Goal: Transaction & Acquisition: Purchase product/service

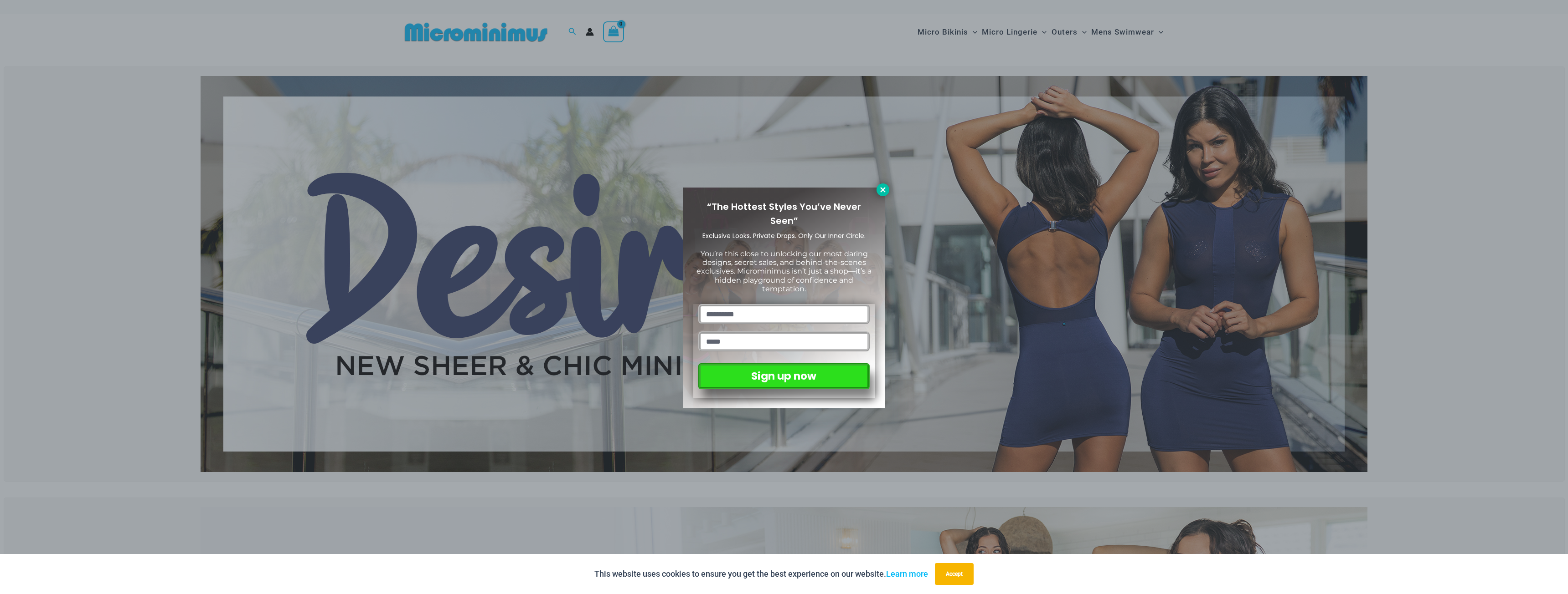
click at [883, 192] on icon at bounding box center [883, 190] width 8 height 8
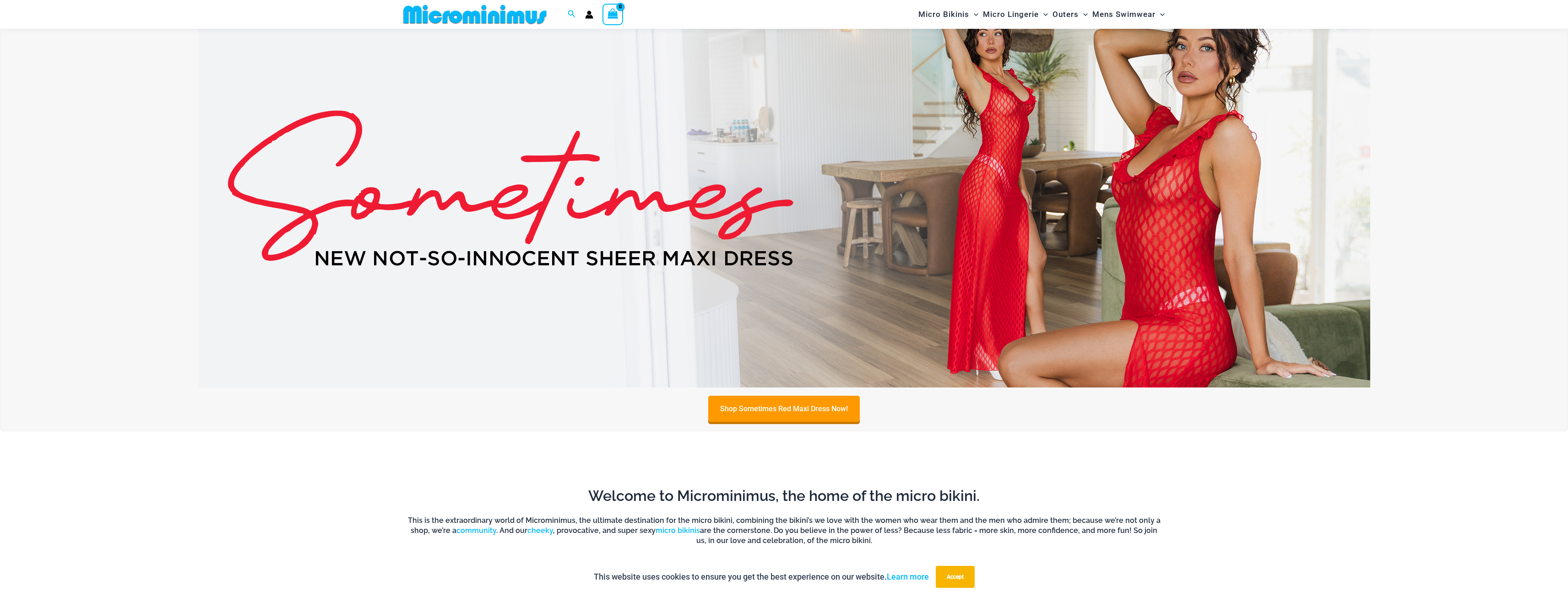
scroll to position [450, 0]
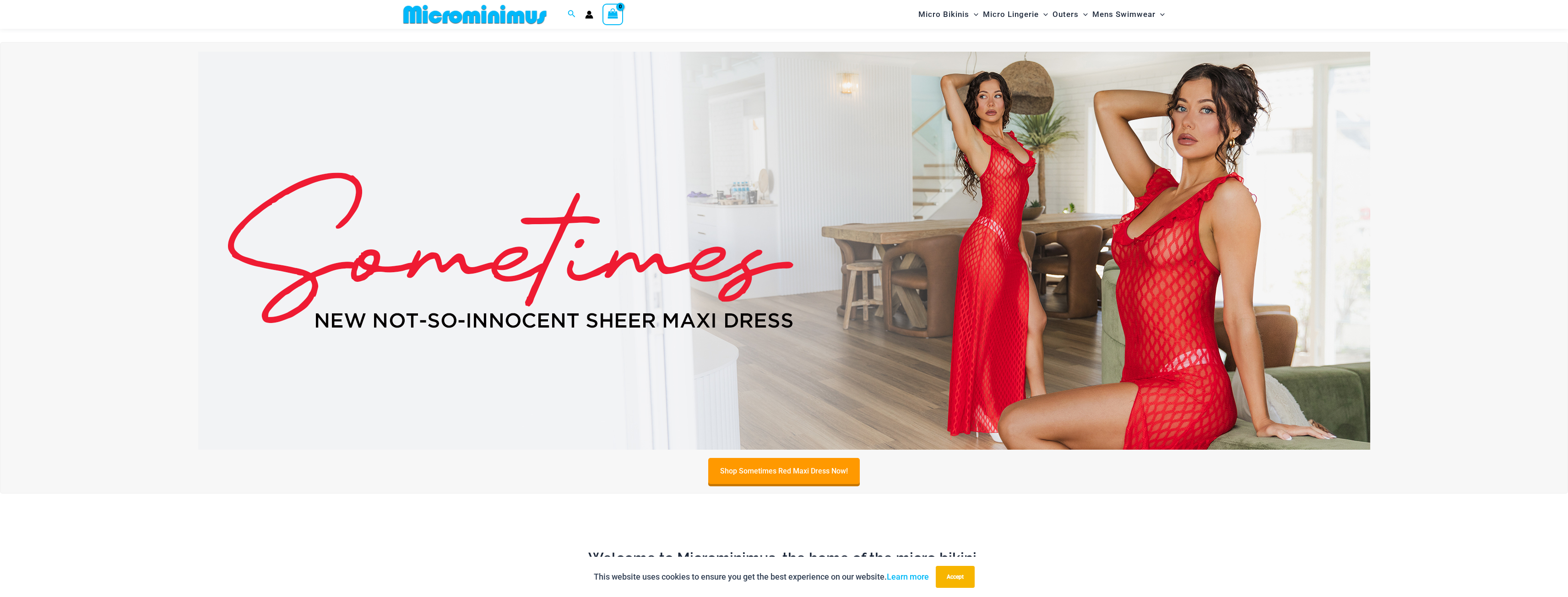
click at [1031, 208] on img at bounding box center [784, 251] width 1172 height 398
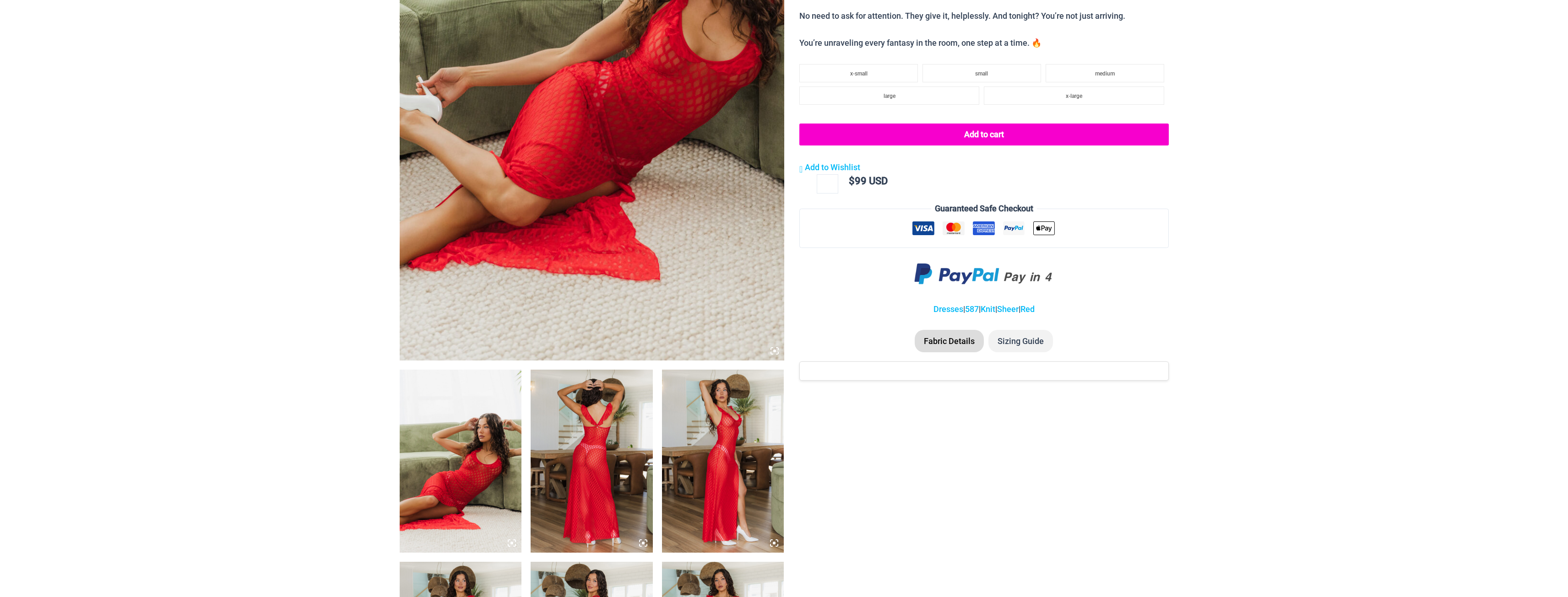
scroll to position [320, 0]
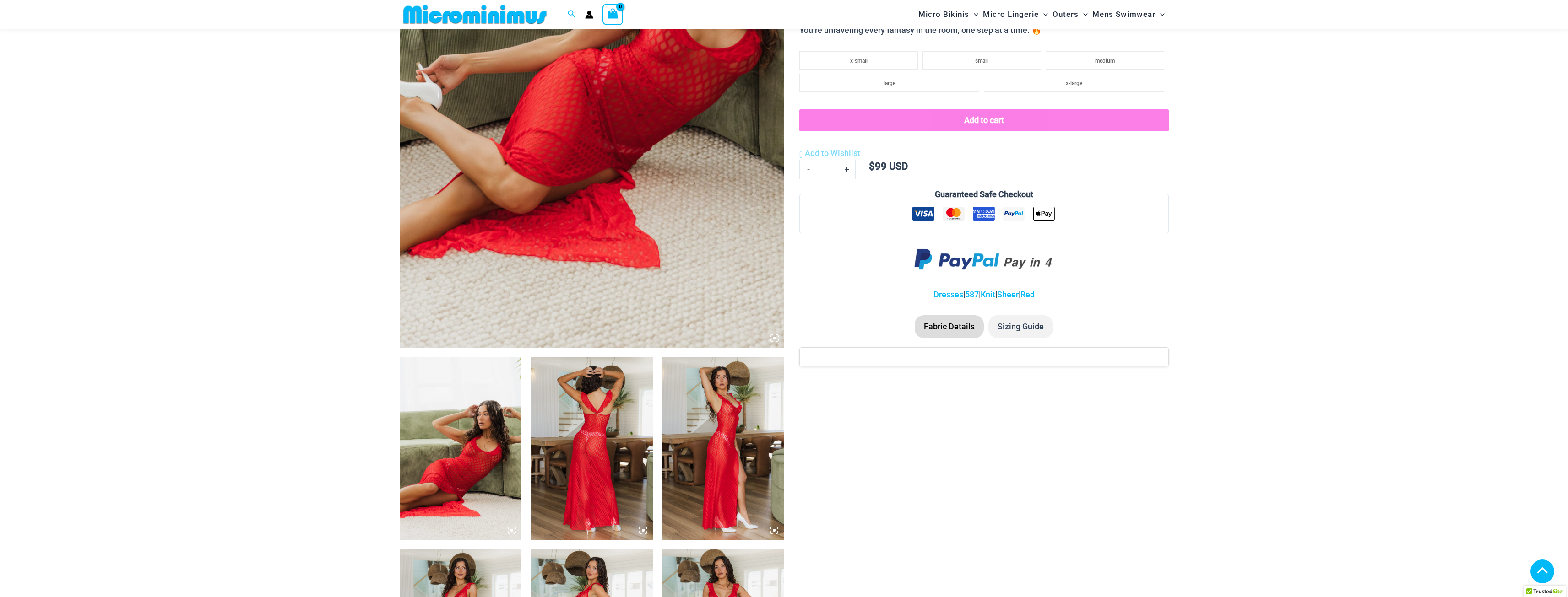
click at [513, 174] on img at bounding box center [592, 59] width 385 height 577
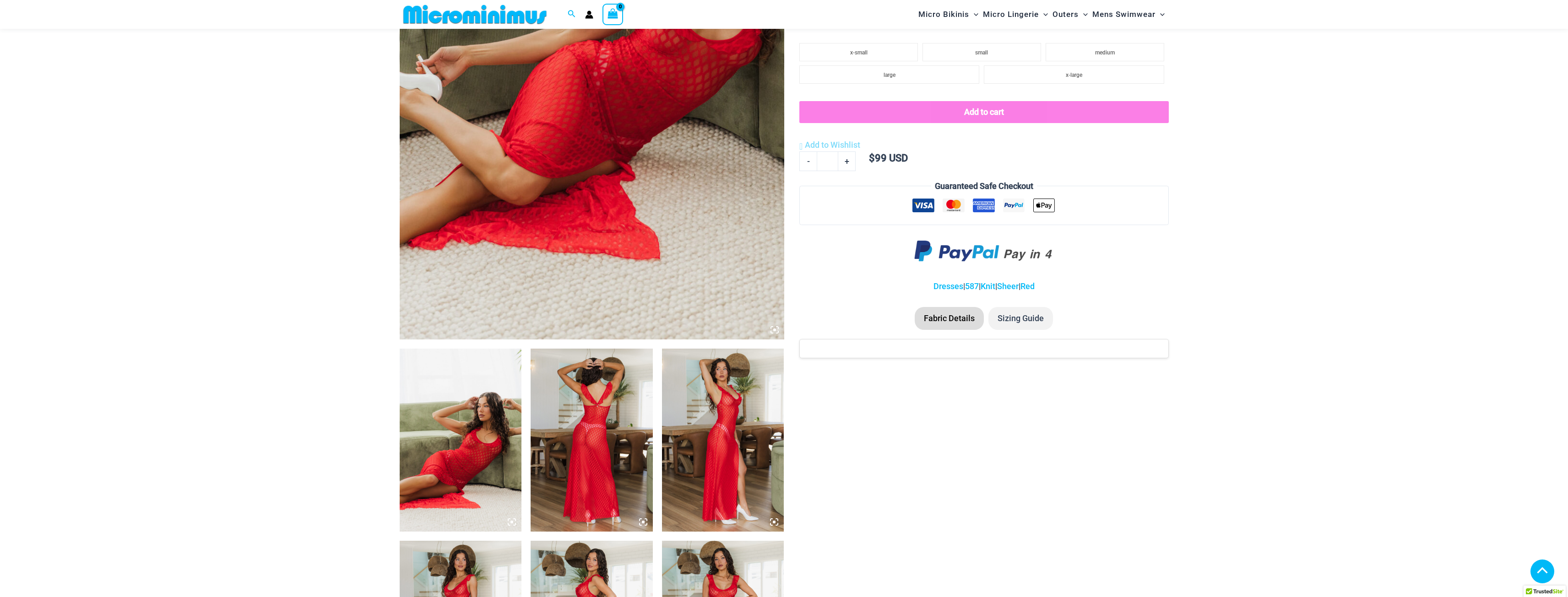
click at [620, 209] on img at bounding box center [592, 51] width 385 height 577
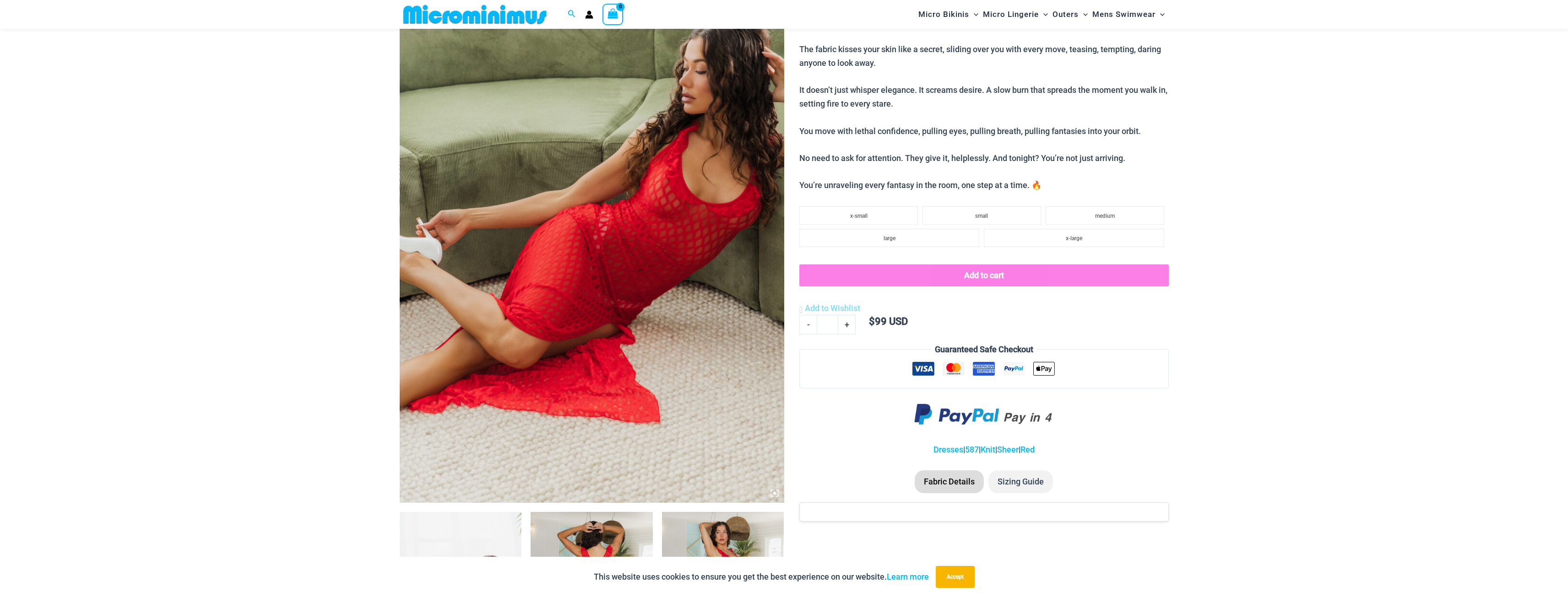
scroll to position [138, 0]
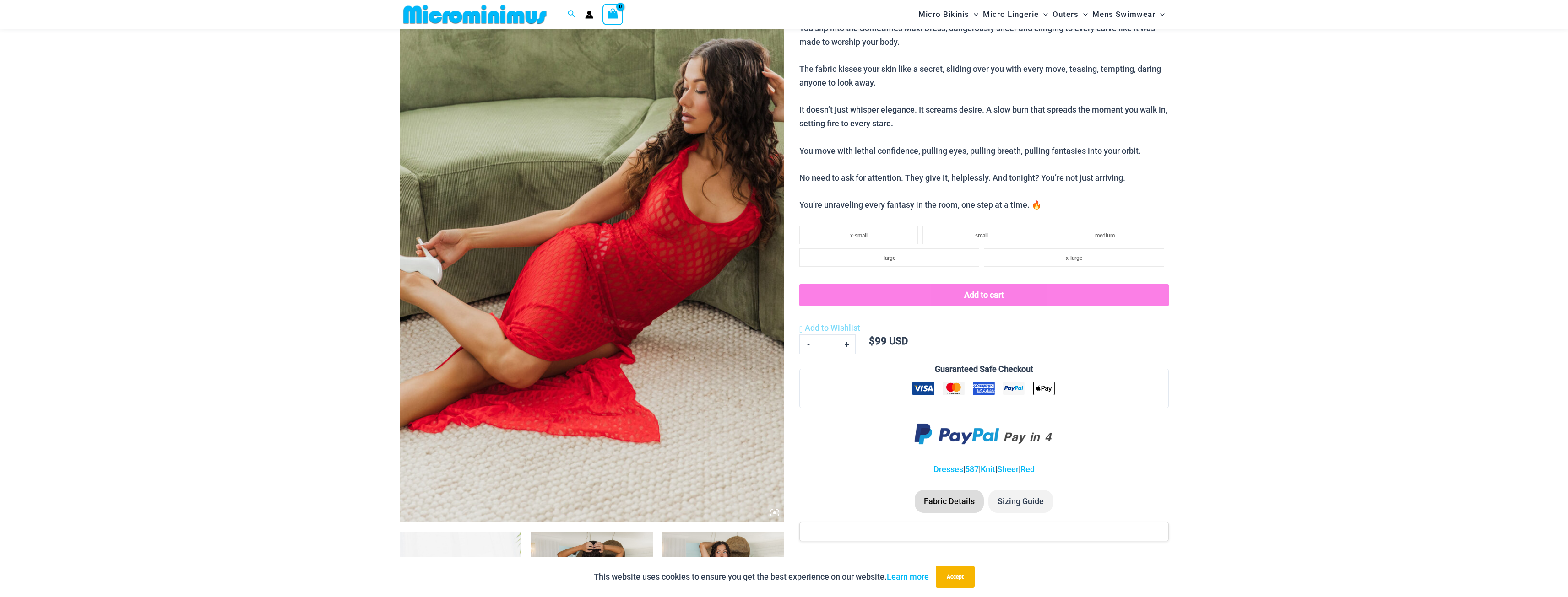
click at [501, 229] on img at bounding box center [592, 234] width 385 height 577
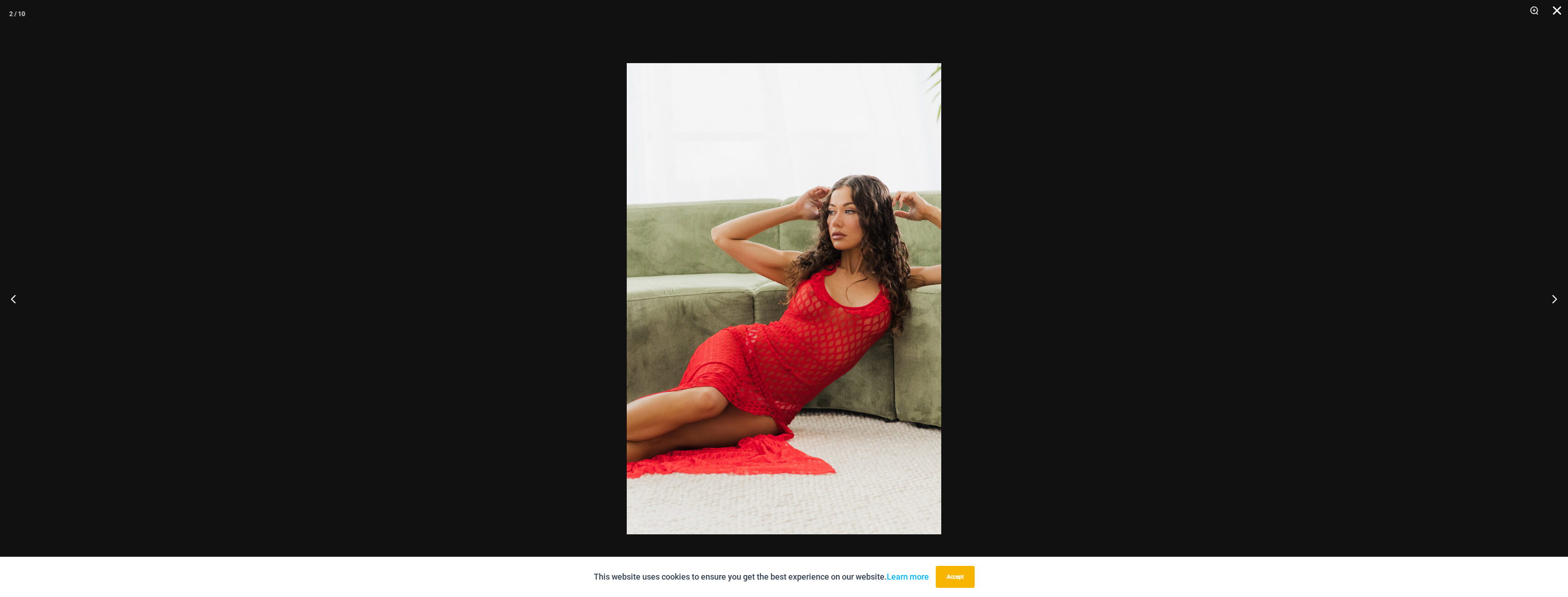
click at [1559, 10] on button "Close" at bounding box center [1554, 13] width 23 height 28
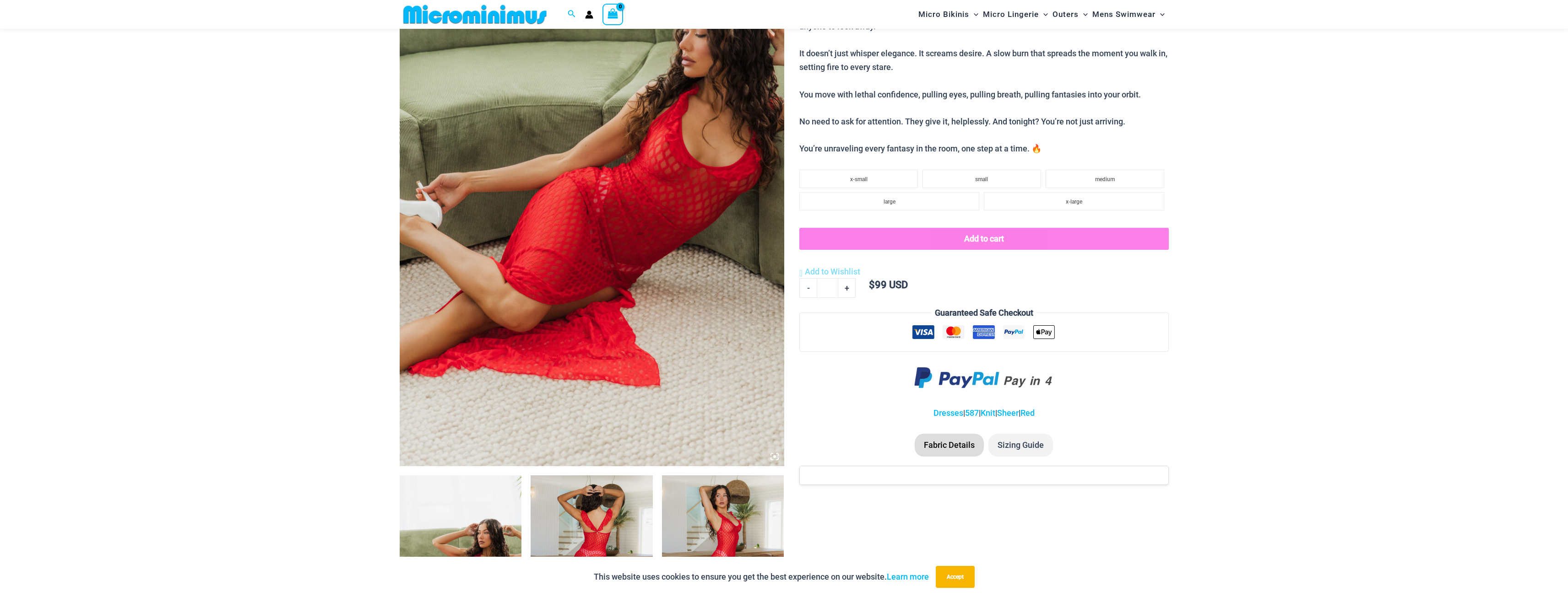
scroll to position [412, 0]
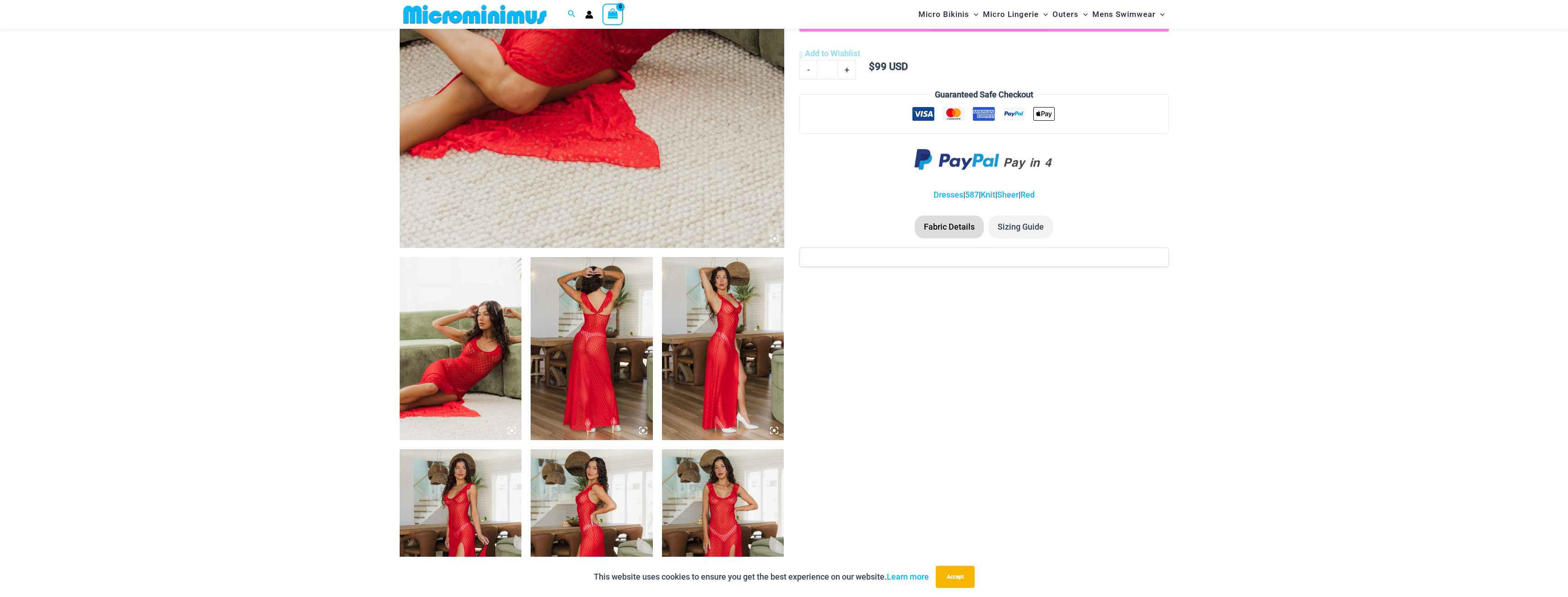
click at [733, 337] on img at bounding box center [723, 349] width 122 height 183
